Goal: Transaction & Acquisition: Subscribe to service/newsletter

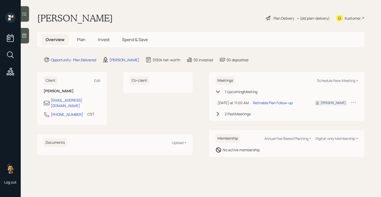
click at [315, 21] on div "• (old plan-delivery)" at bounding box center [313, 18] width 33 height 5
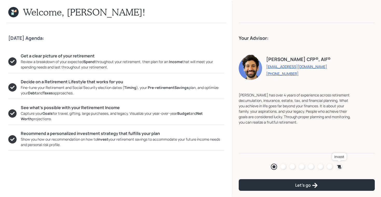
click at [340, 167] on icon at bounding box center [339, 166] width 4 height 3
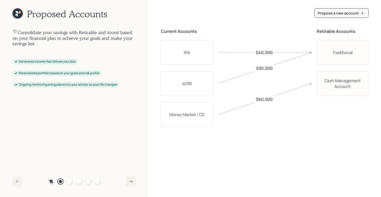
click at [84, 182] on div "Plan Recommended Accounts Investment Strategy Portfolio Details Pricing Become …" at bounding box center [74, 182] width 53 height 6
click at [81, 182] on div at bounding box center [79, 182] width 6 height 6
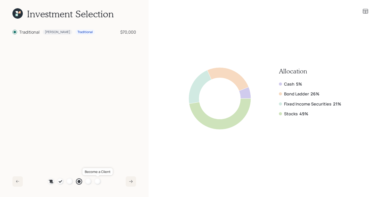
click at [98, 181] on div at bounding box center [98, 182] width 6 height 6
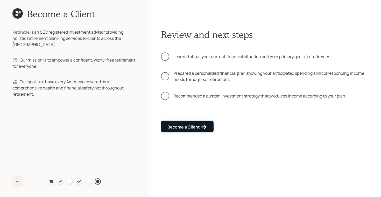
click at [186, 128] on div "Become a Client" at bounding box center [187, 127] width 40 height 6
click at [186, 128] on div "Go to Altruist" at bounding box center [184, 127] width 34 height 6
click at [19, 18] on icon at bounding box center [17, 13] width 10 height 10
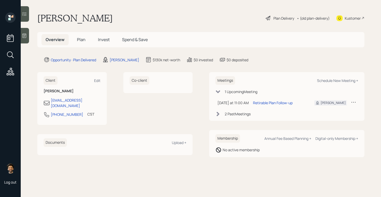
click at [238, 109] on div "1 Upcoming Meeting Today at 11:00 AM Tuesday, September 2, 2025 11:00 AM EDT Re…" at bounding box center [286, 103] width 143 height 28
click at [238, 112] on div "2 Past Meeting s" at bounding box center [238, 113] width 26 height 5
